Goal: Information Seeking & Learning: Learn about a topic

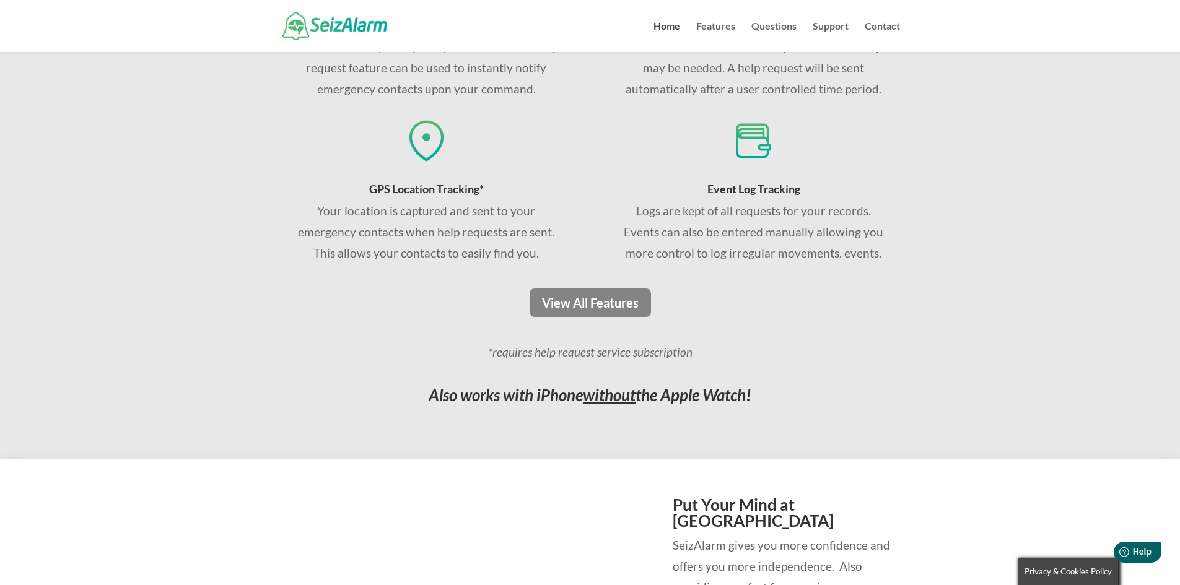
scroll to position [929, 0]
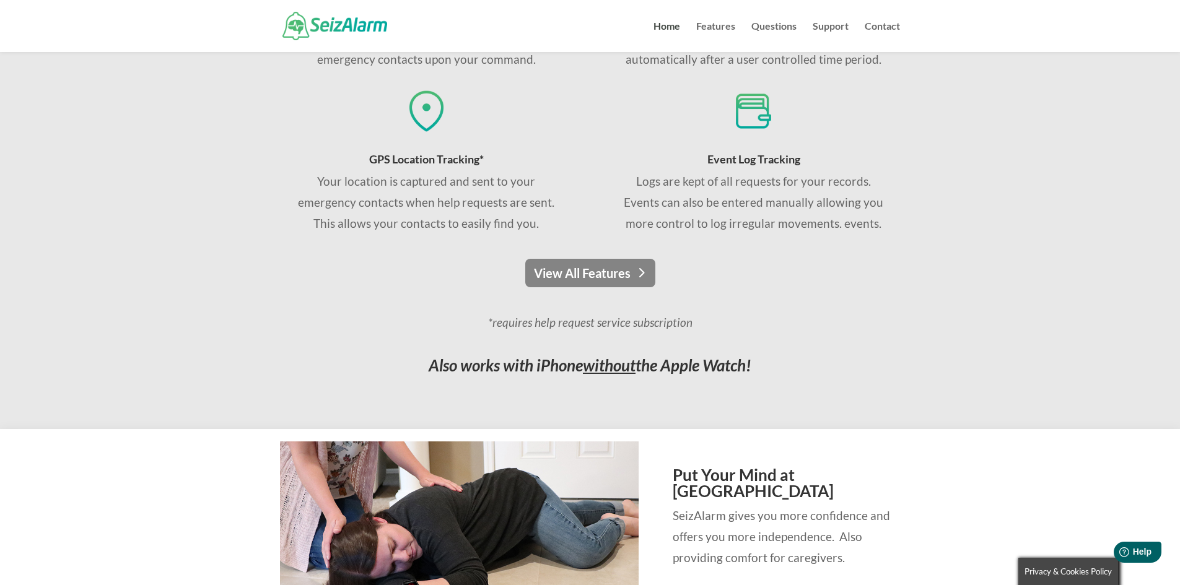
click at [606, 271] on link "View All Features" at bounding box center [590, 273] width 130 height 28
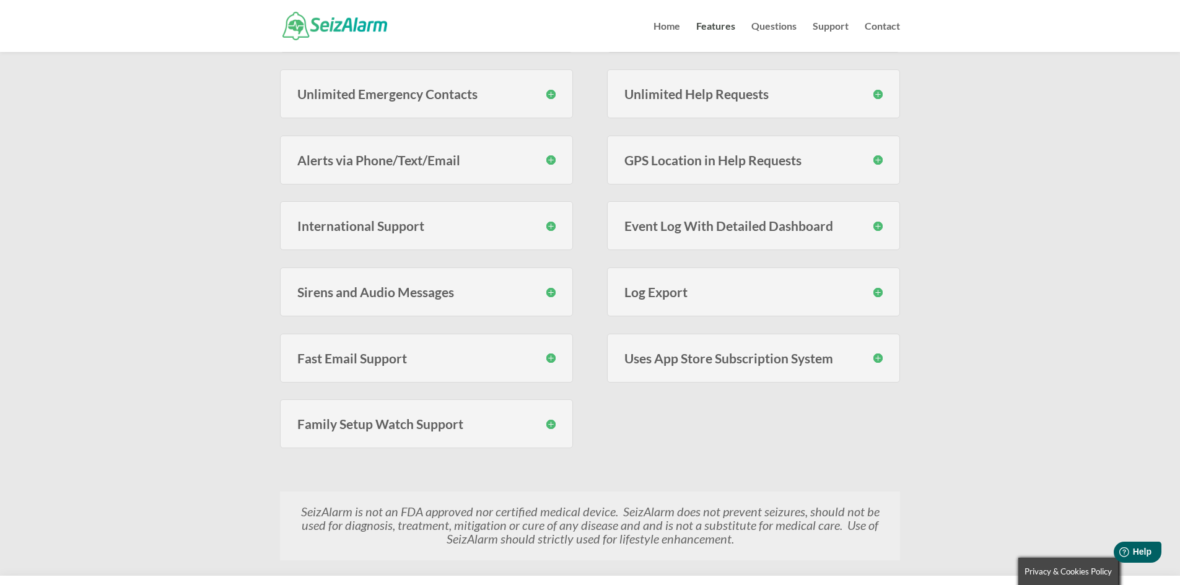
scroll to position [496, 0]
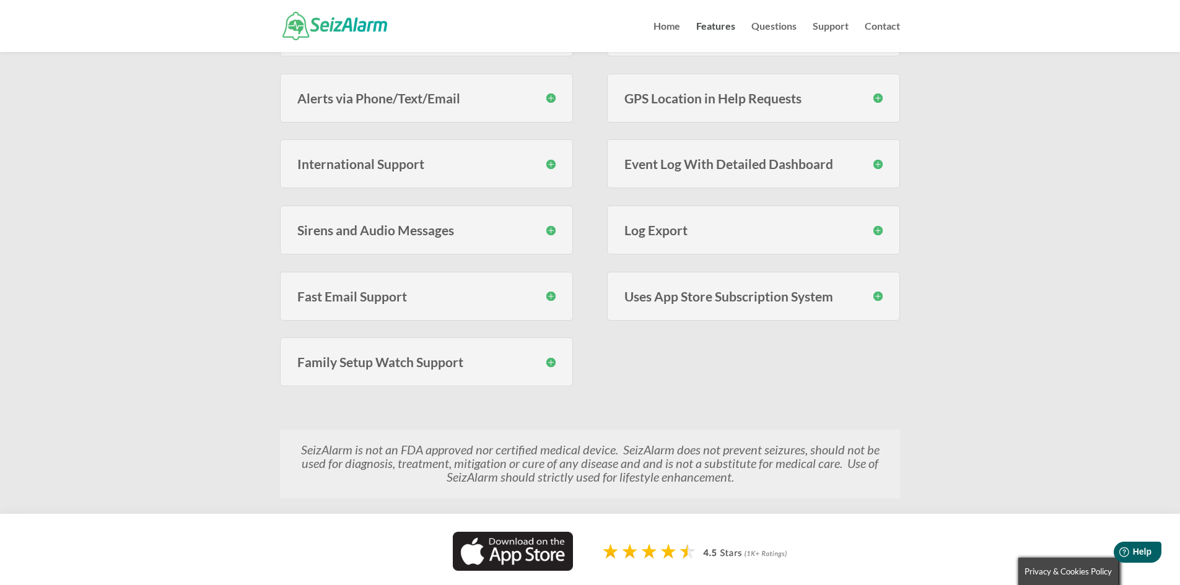
click at [878, 294] on h3 "Uses App Store Subscription System" at bounding box center [753, 296] width 258 height 13
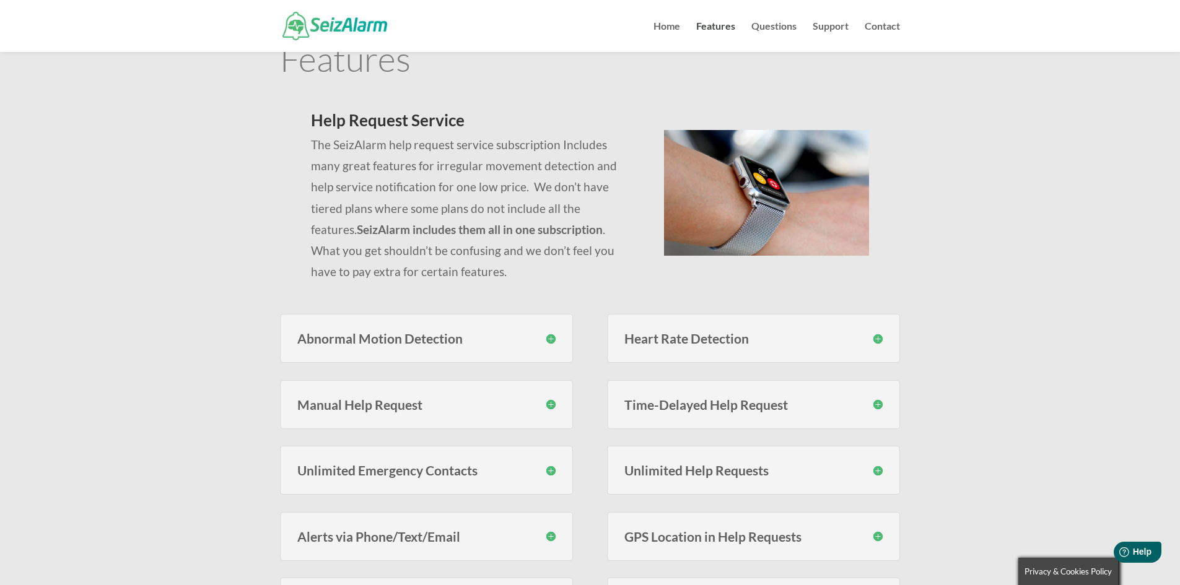
scroll to position [0, 0]
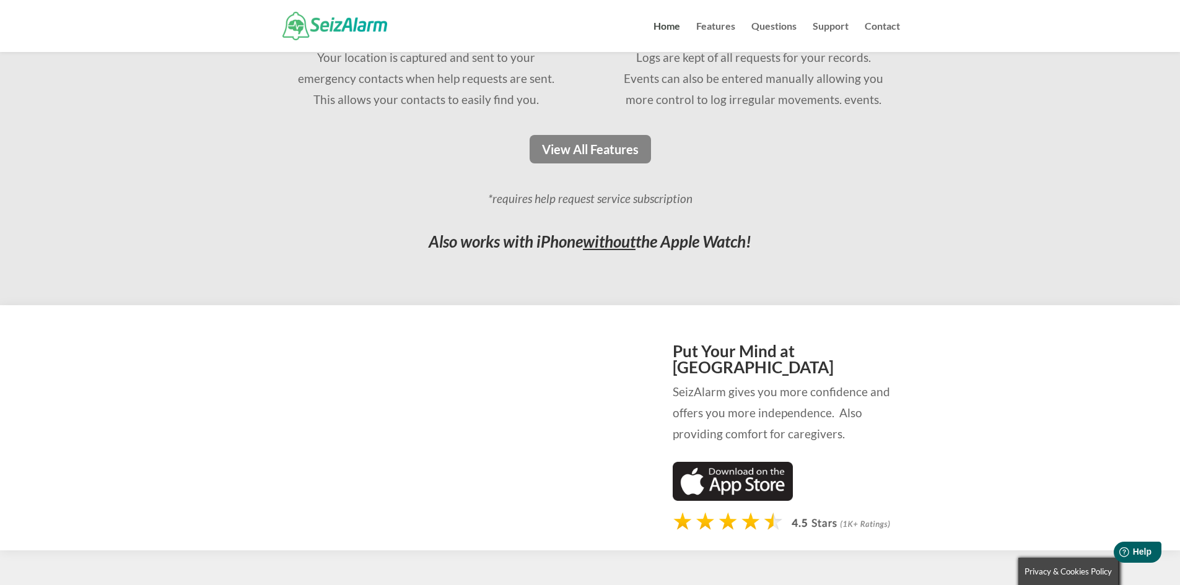
scroll to position [681, 0]
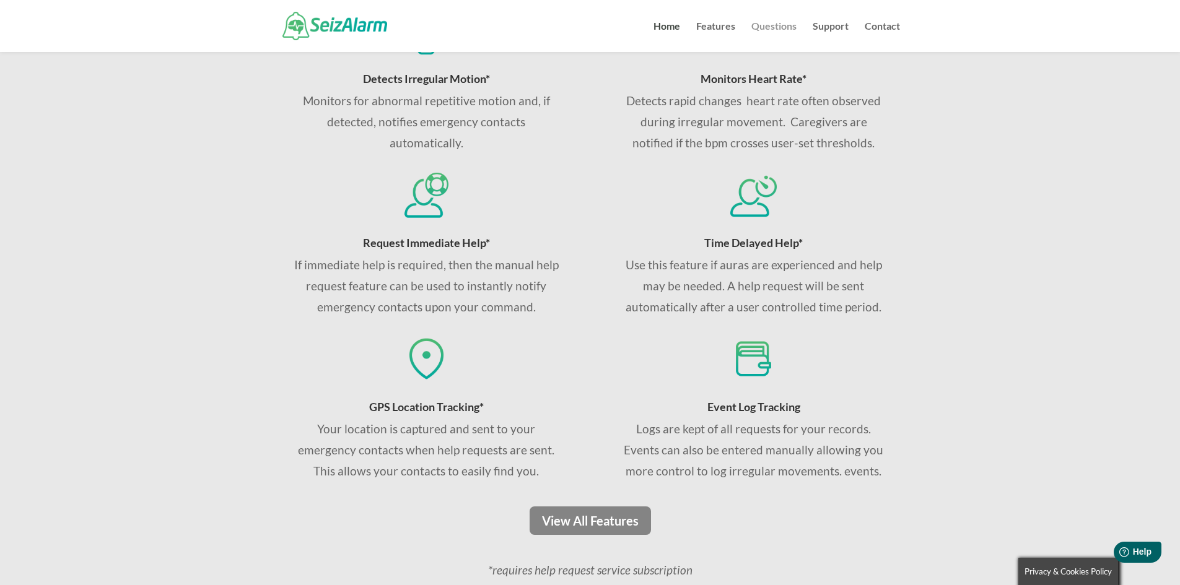
click at [779, 27] on link "Questions" at bounding box center [773, 37] width 45 height 30
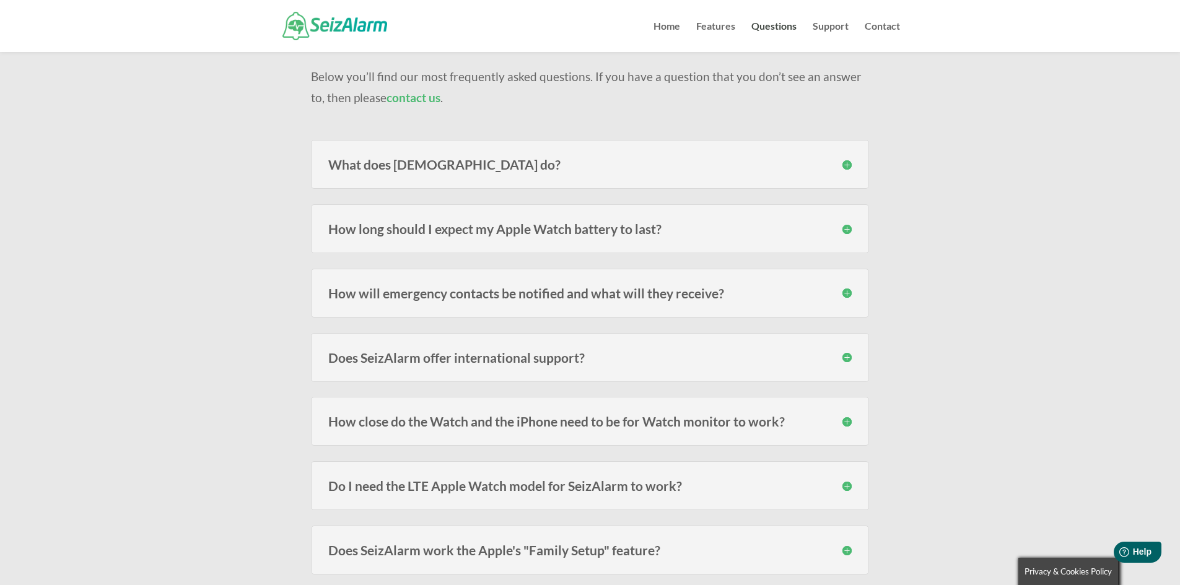
scroll to position [124, 0]
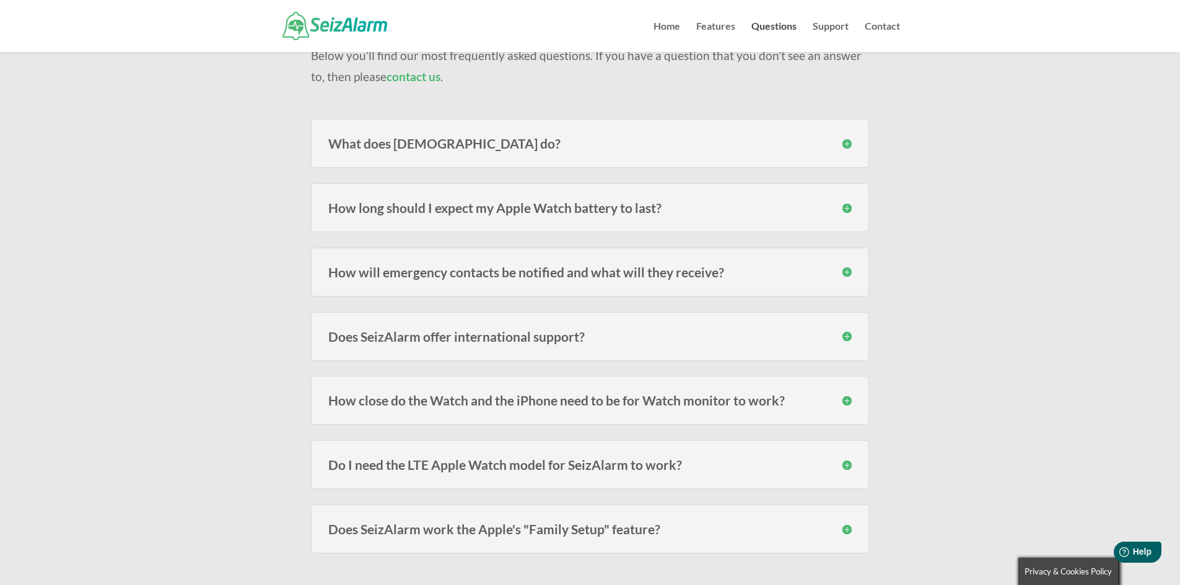
click at [846, 208] on h3 "How long should I expect my Apple Watch battery to last?" at bounding box center [589, 207] width 523 height 13
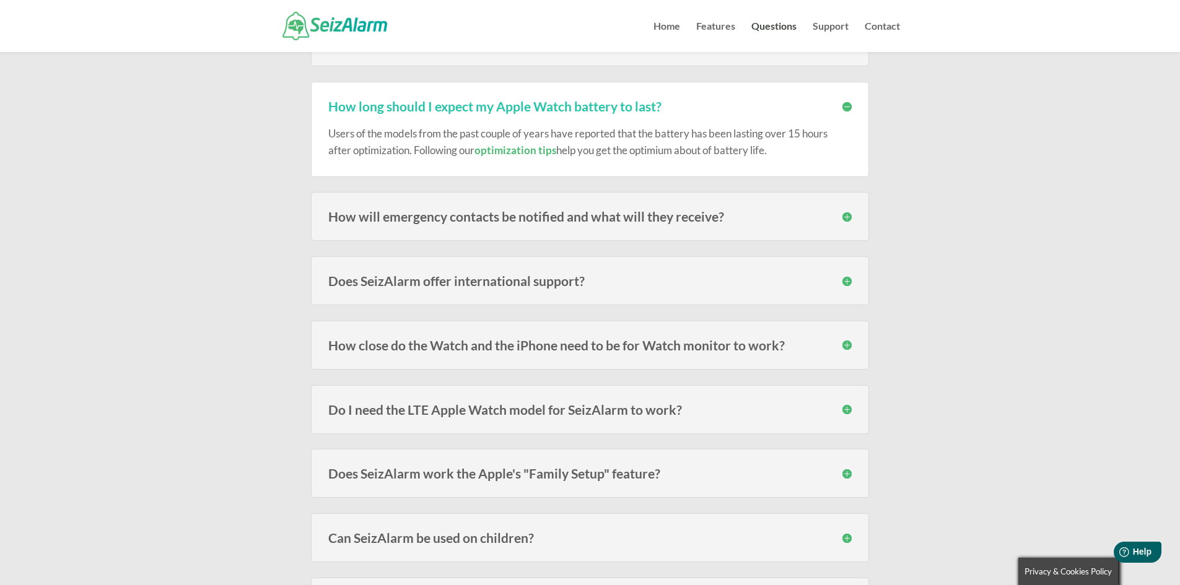
scroll to position [248, 0]
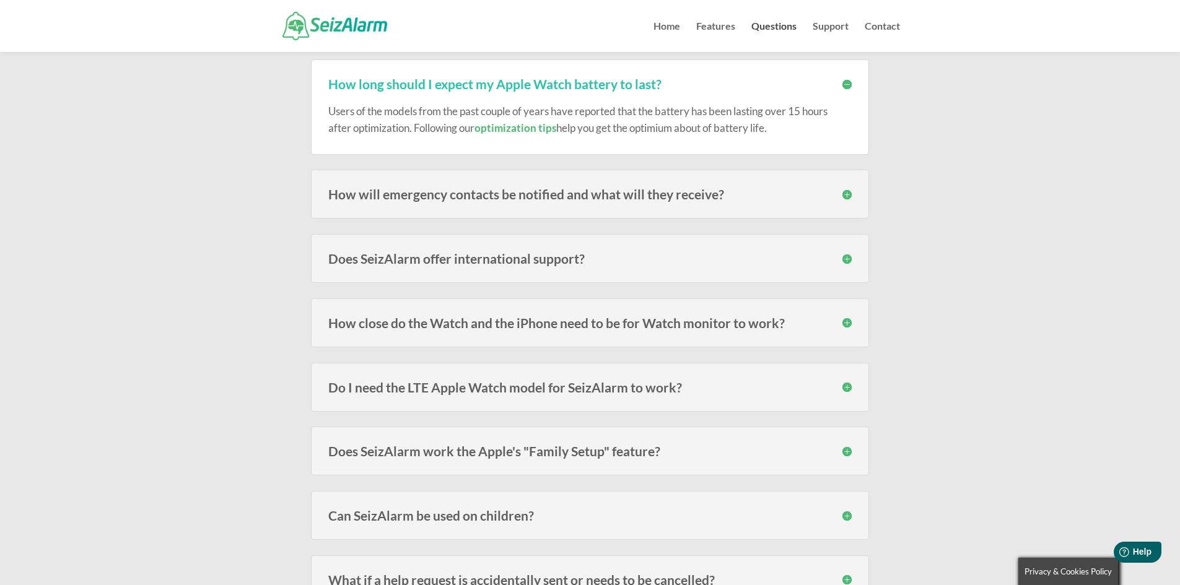
click at [844, 192] on h3 "How will emergency contacts be notified and what will they receive?" at bounding box center [589, 194] width 523 height 13
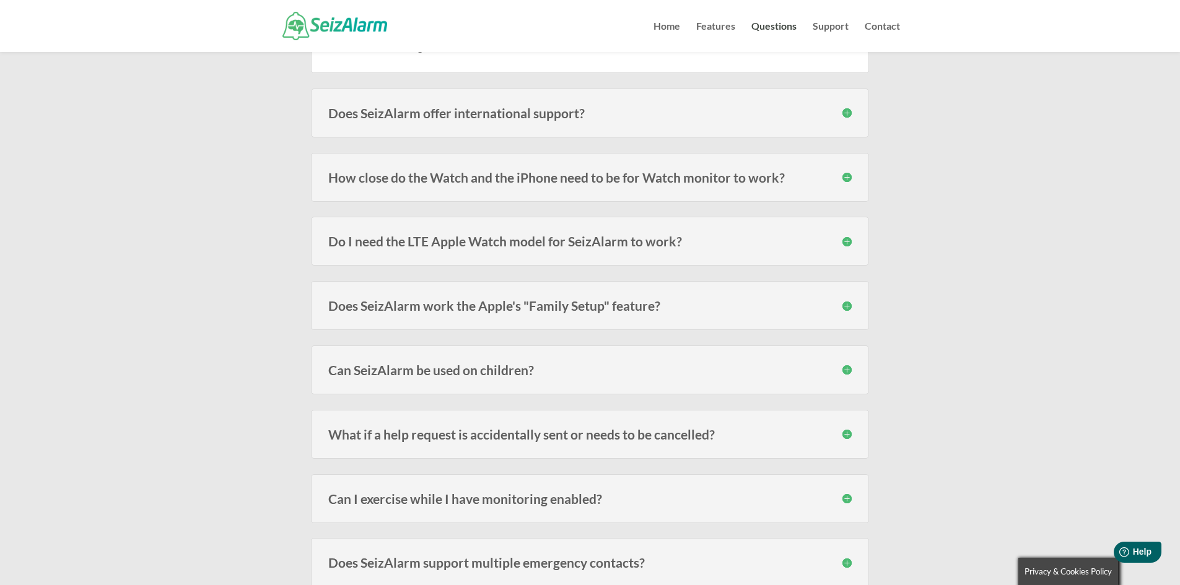
scroll to position [496, 0]
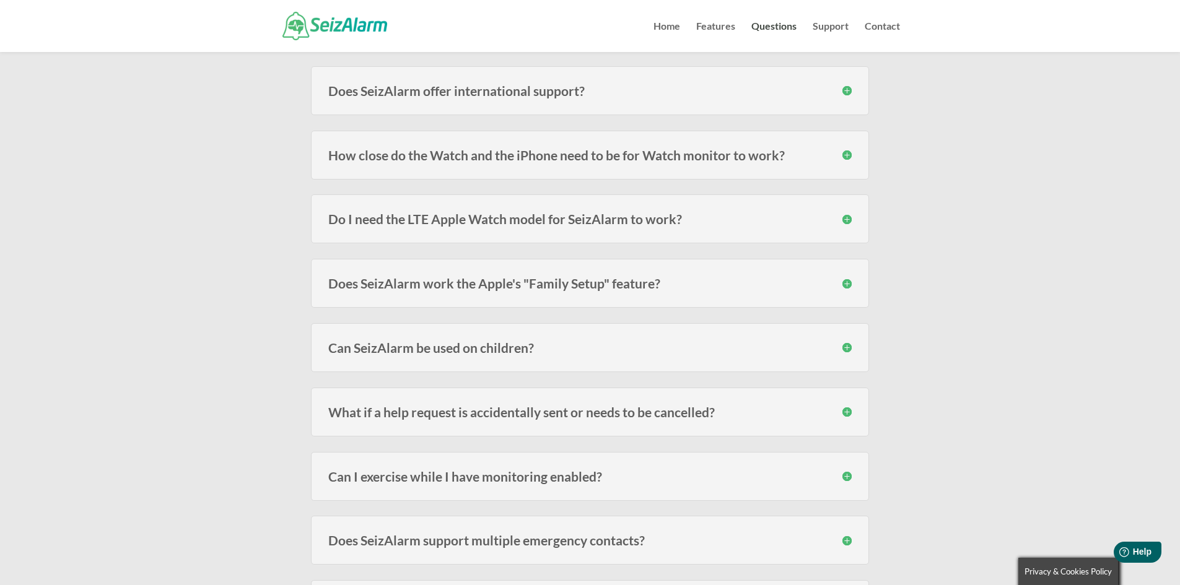
click at [847, 155] on h3 "How close do the Watch and the iPhone need to be for Watch monitor to work?" at bounding box center [589, 155] width 523 height 13
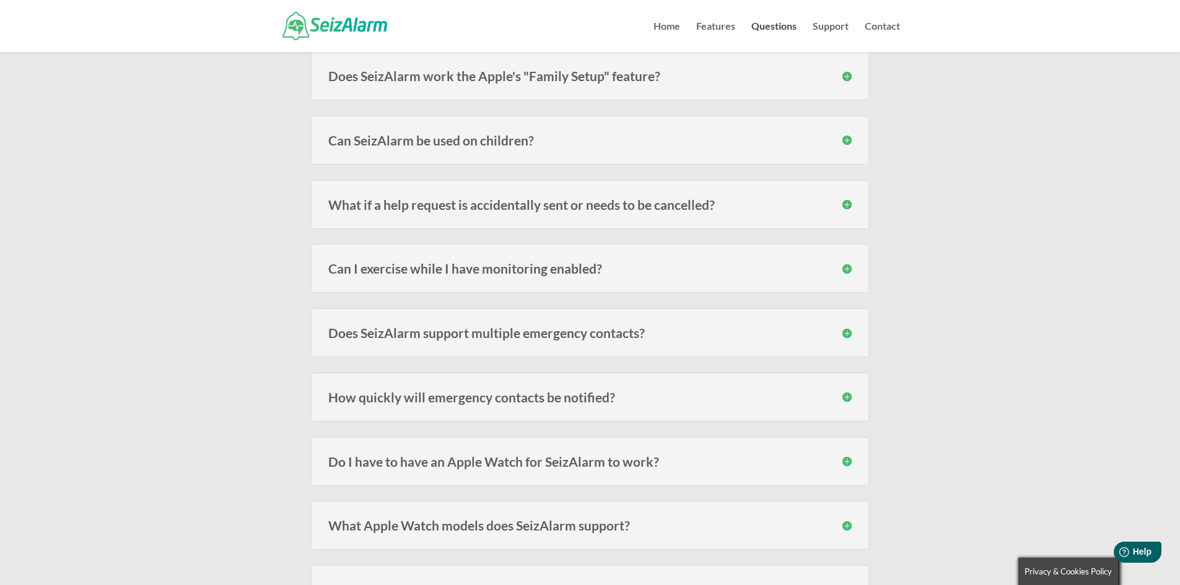
scroll to position [805, 0]
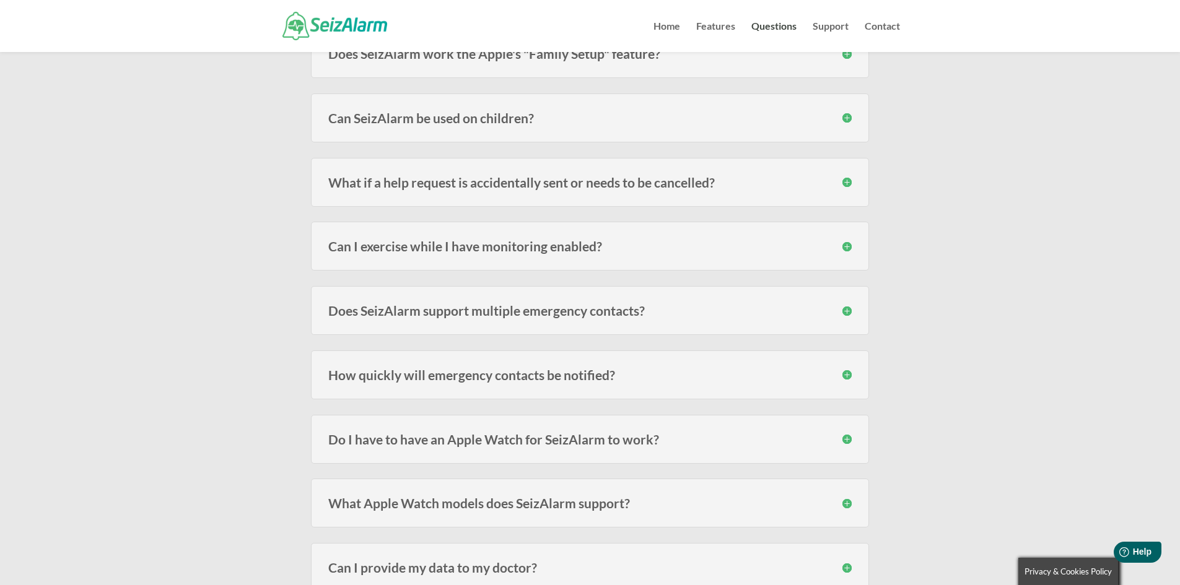
click at [844, 182] on h3 "What if a help request is accidentally sent or needs to be cancelled?" at bounding box center [589, 182] width 523 height 13
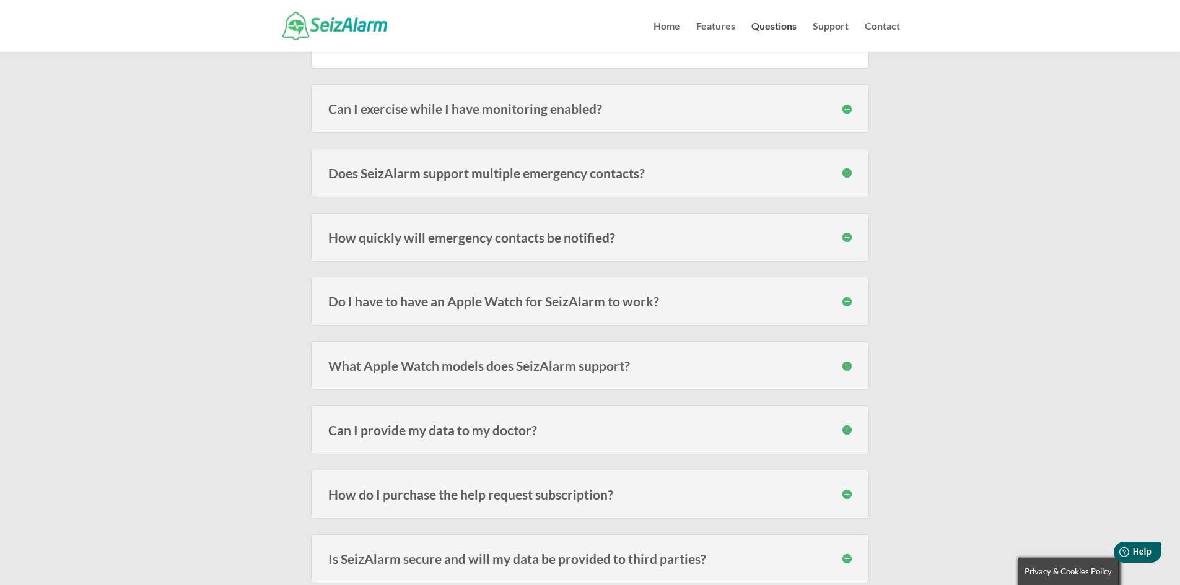
scroll to position [1053, 0]
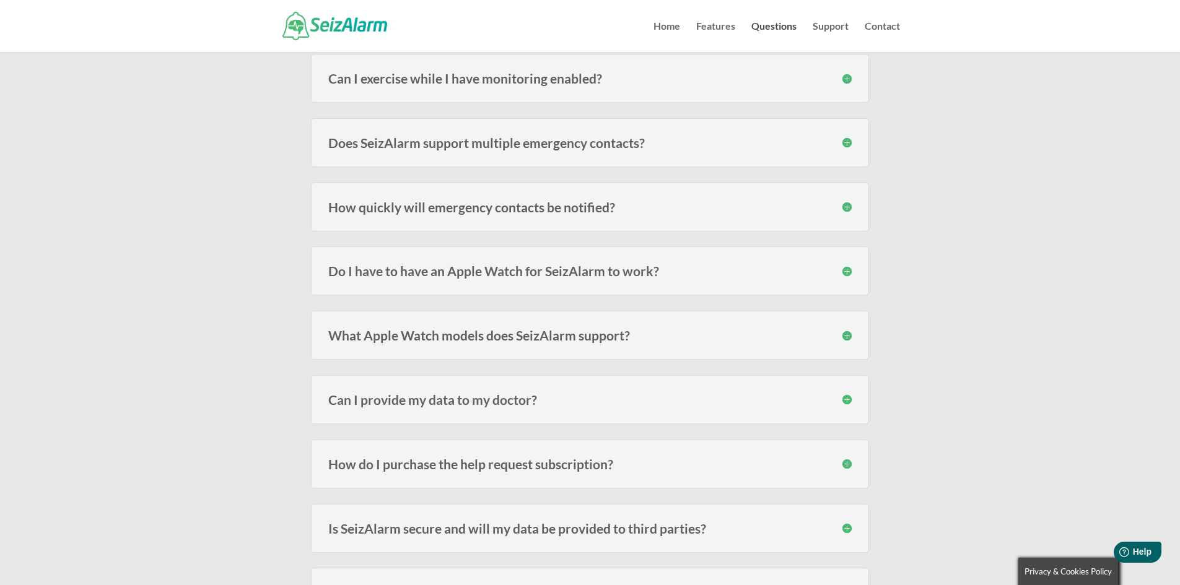
click at [848, 208] on h3 "How quickly will emergency contacts be notified?" at bounding box center [589, 207] width 523 height 13
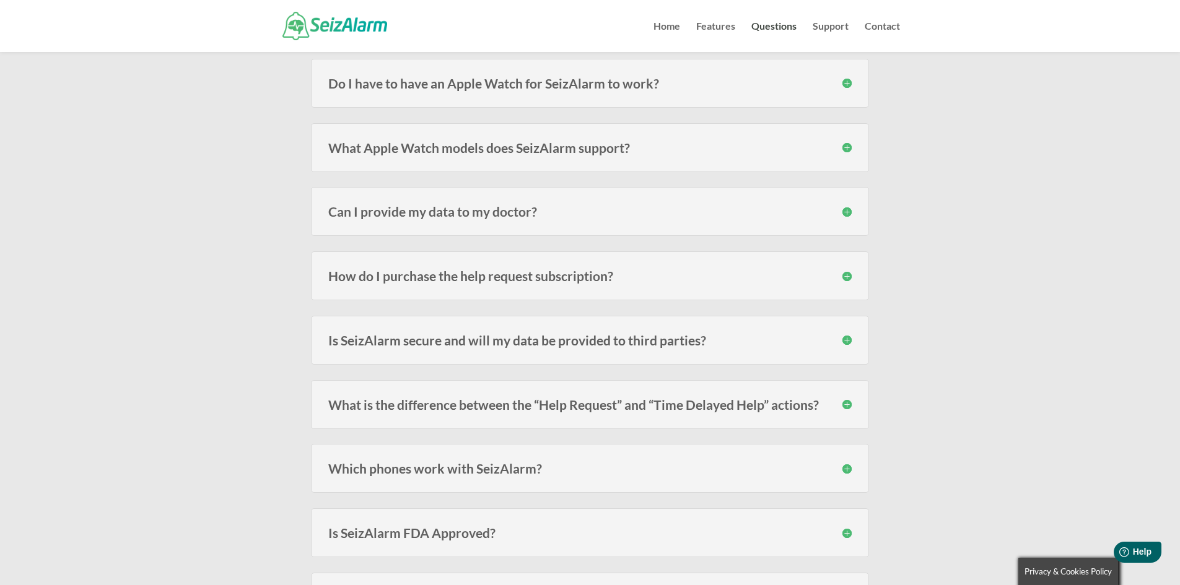
scroll to position [1301, 0]
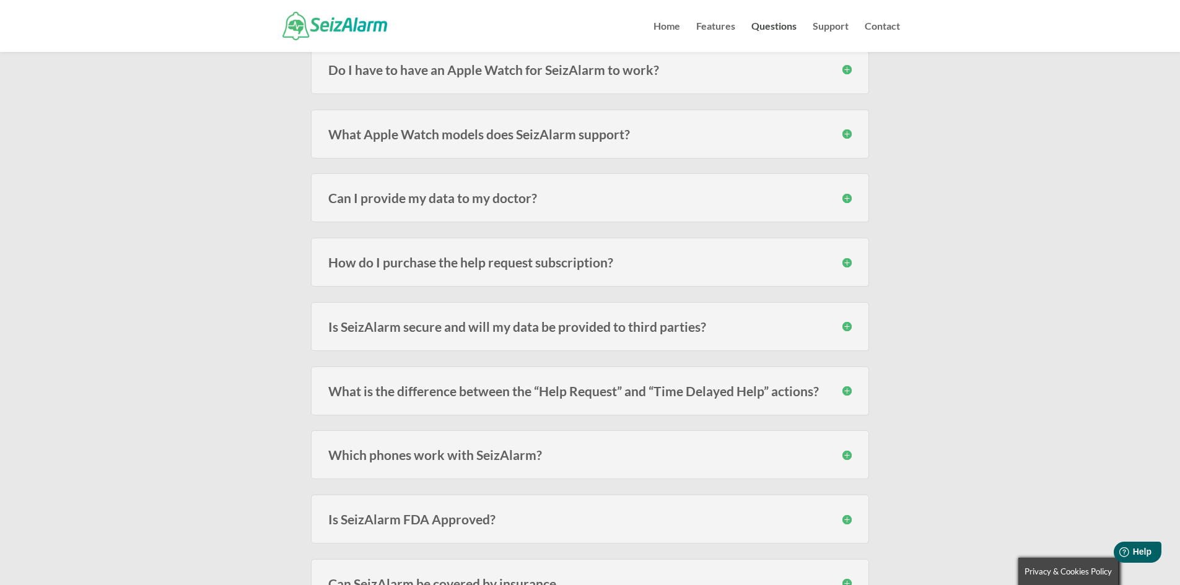
click at [842, 199] on h3 "Can I provide my data to my doctor?" at bounding box center [589, 197] width 523 height 13
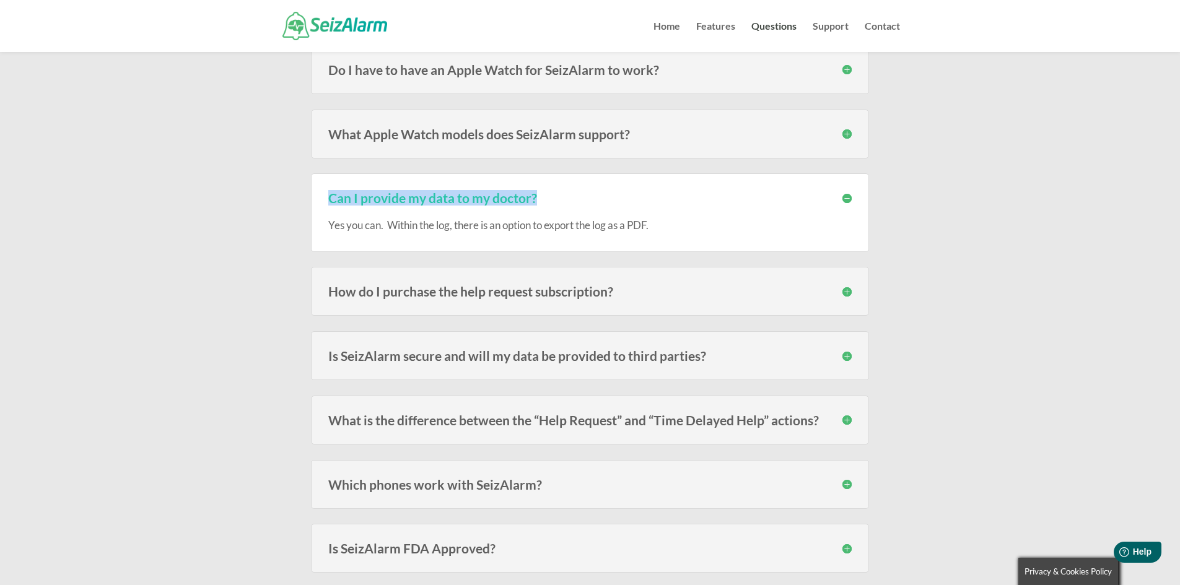
scroll to position [1363, 0]
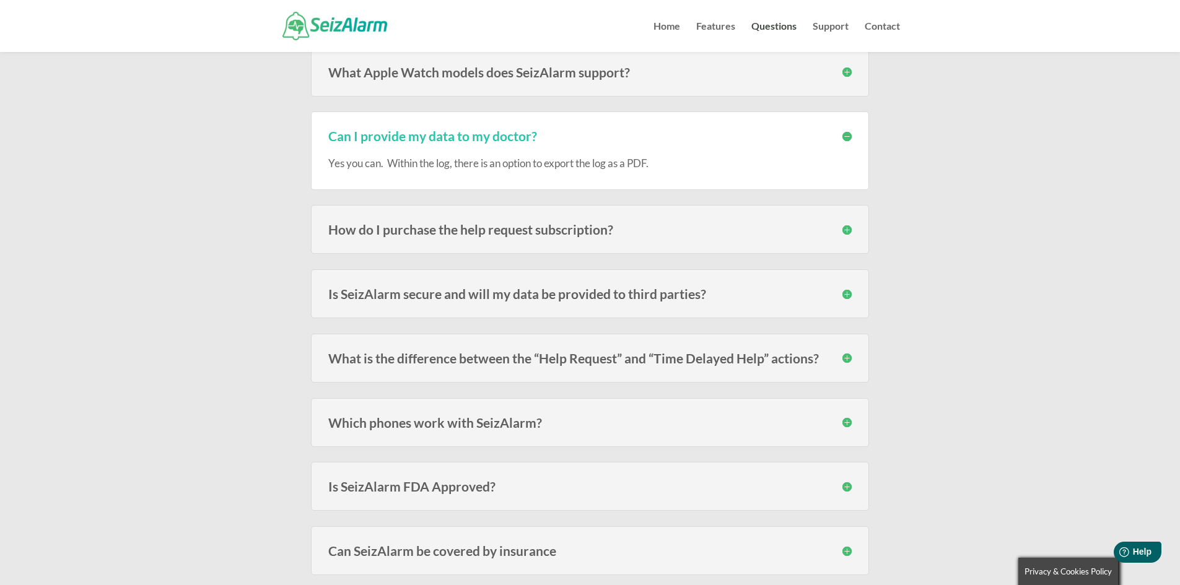
click at [850, 229] on h3 "How do I purchase the help request subscription?" at bounding box center [589, 229] width 523 height 13
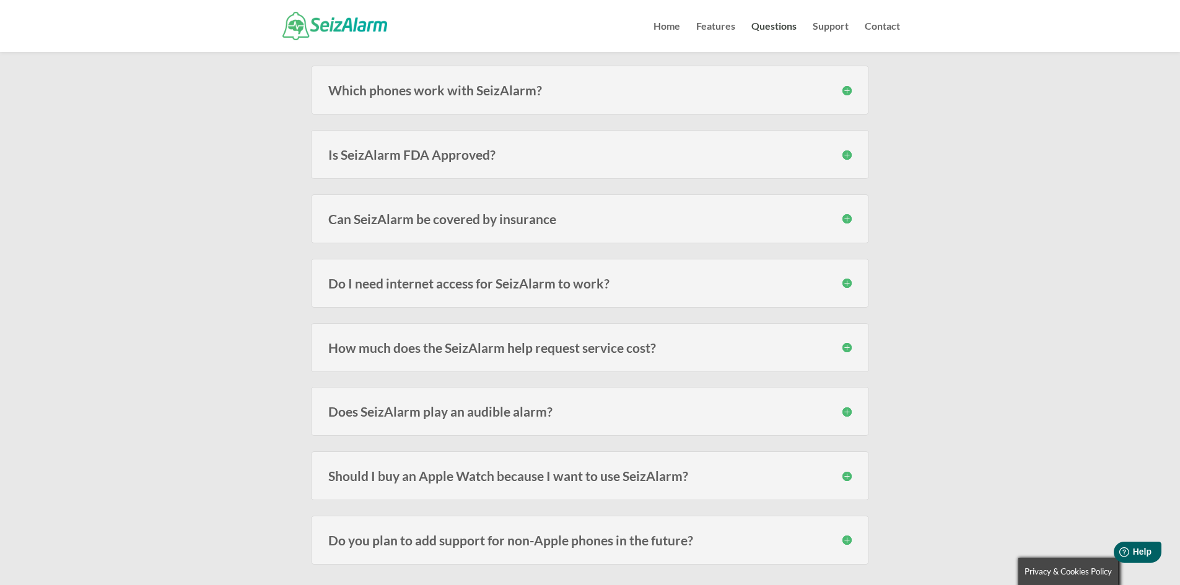
scroll to position [1797, 0]
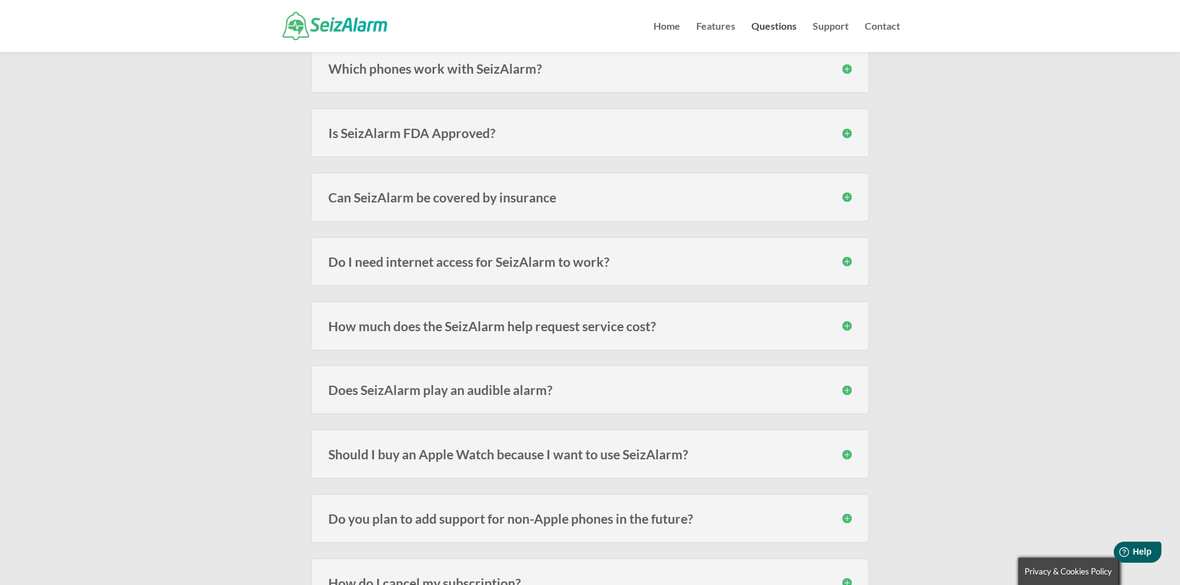
click at [844, 261] on h3 "Do I need internet access for SeizAlarm to work?" at bounding box center [589, 261] width 523 height 13
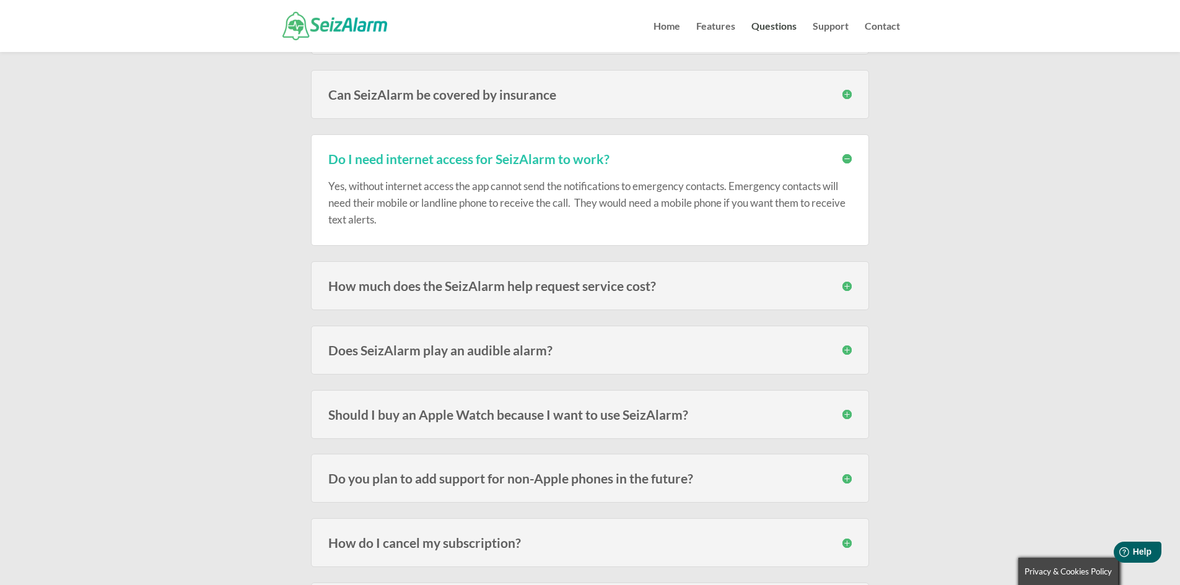
scroll to position [1920, 0]
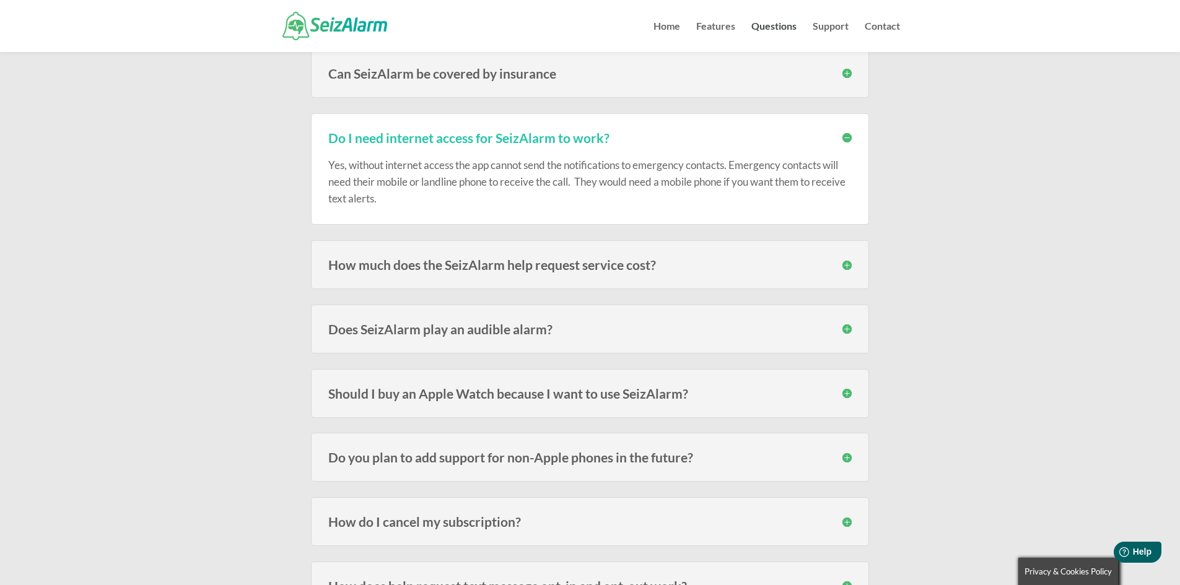
click at [847, 263] on h3 "How much does the SeizAlarm help request service cost?" at bounding box center [589, 264] width 523 height 13
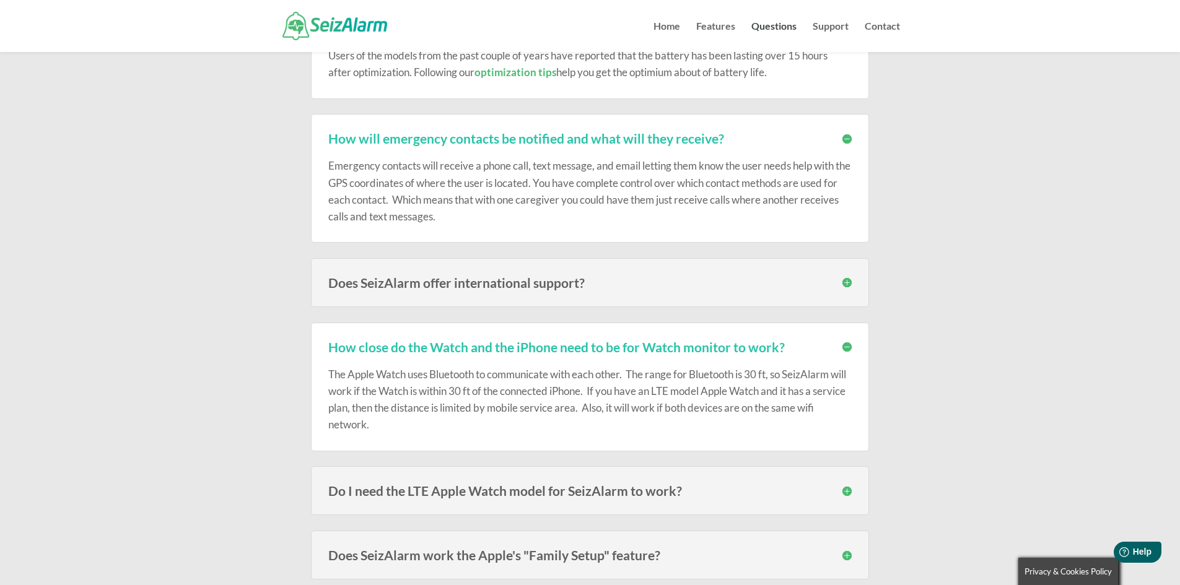
scroll to position [186, 0]
